Goal: Task Accomplishment & Management: Use online tool/utility

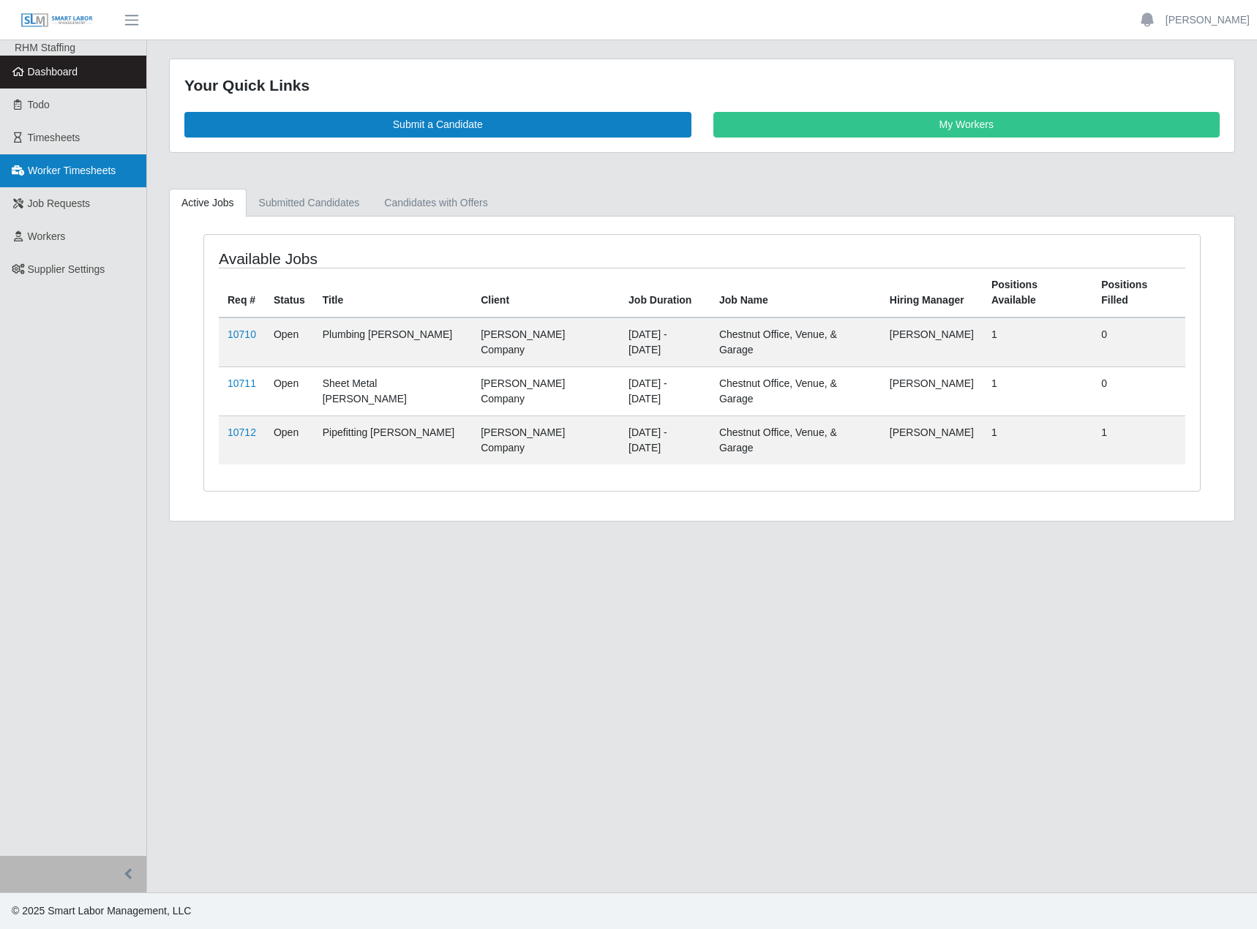
click at [98, 175] on span "Worker Timesheets" at bounding box center [72, 171] width 88 height 12
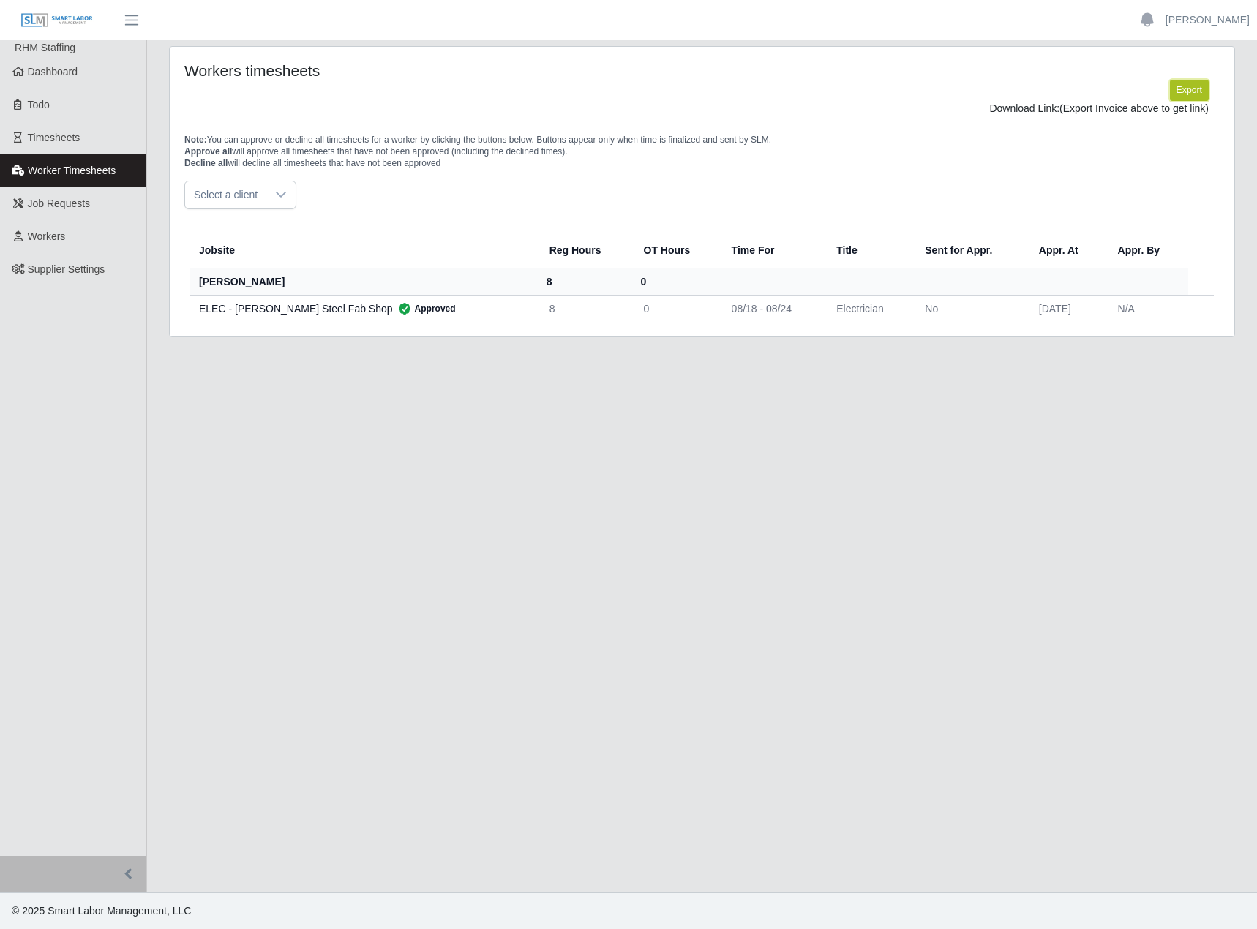
click at [1180, 97] on button "Export" at bounding box center [1189, 90] width 39 height 20
click at [1101, 114] on link "[URL][DOMAIN_NAME]" at bounding box center [1155, 108] width 108 height 12
click at [478, 24] on header "[PERSON_NAME] Account Settings Logout" at bounding box center [628, 20] width 1257 height 40
